Goal: Task Accomplishment & Management: Manage account settings

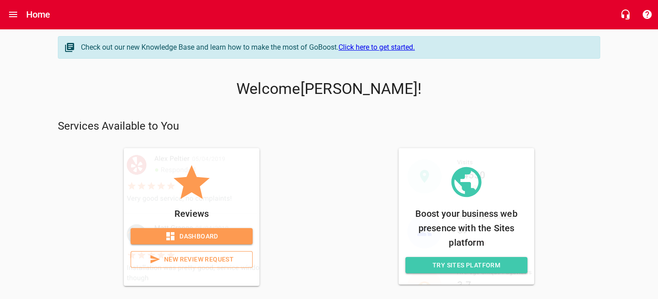
click at [231, 233] on span "Dashboard" at bounding box center [192, 236] width 108 height 11
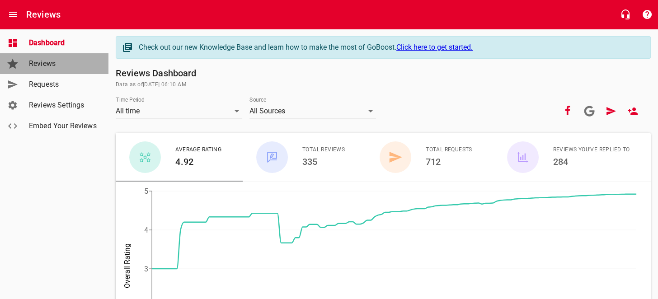
click at [50, 66] on span "Reviews" at bounding box center [63, 63] width 69 height 11
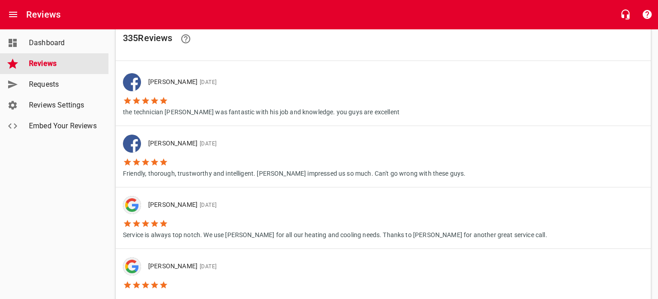
scroll to position [45, 0]
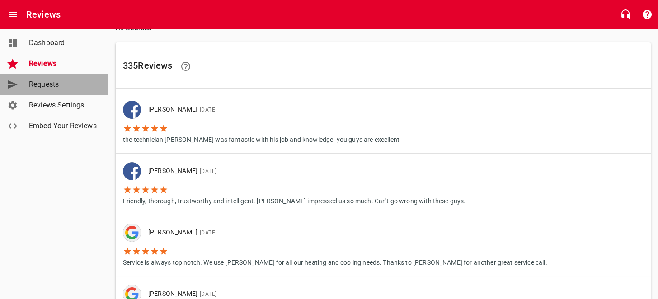
click at [51, 81] on span "Requests" at bounding box center [63, 84] width 69 height 11
